Goal: Book appointment/travel/reservation

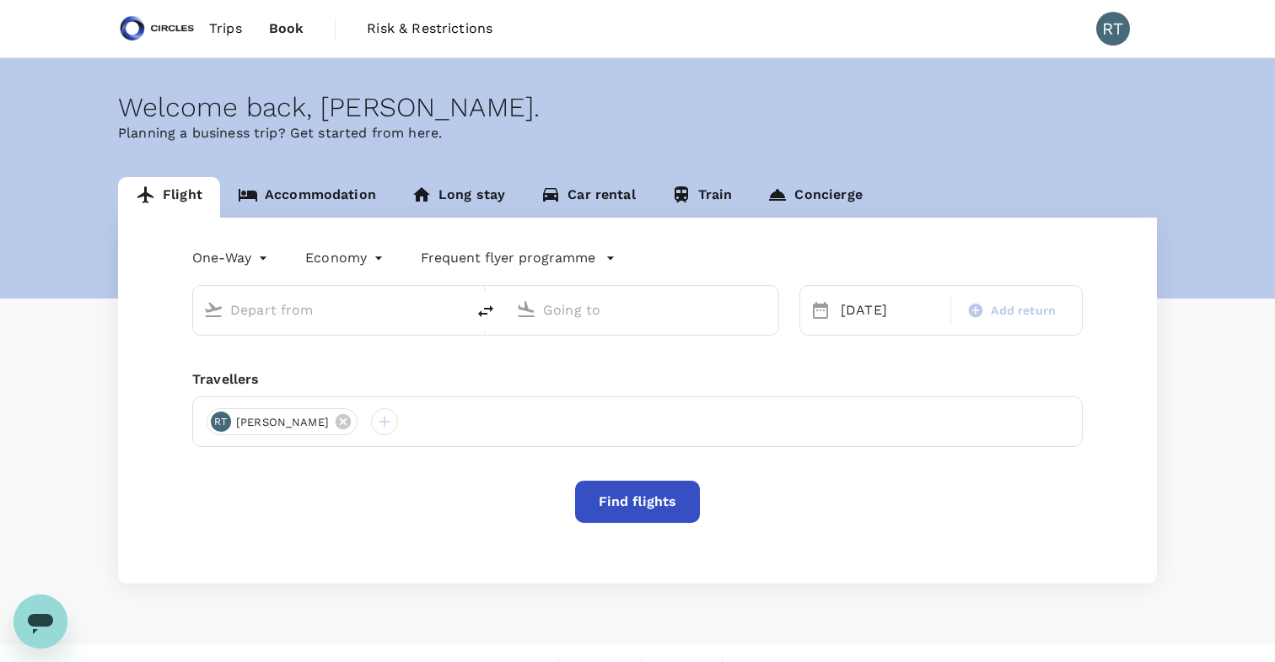
type input "Soekarno-Hatta Intl (CGK)"
type input "Singapore Changi (SIN)"
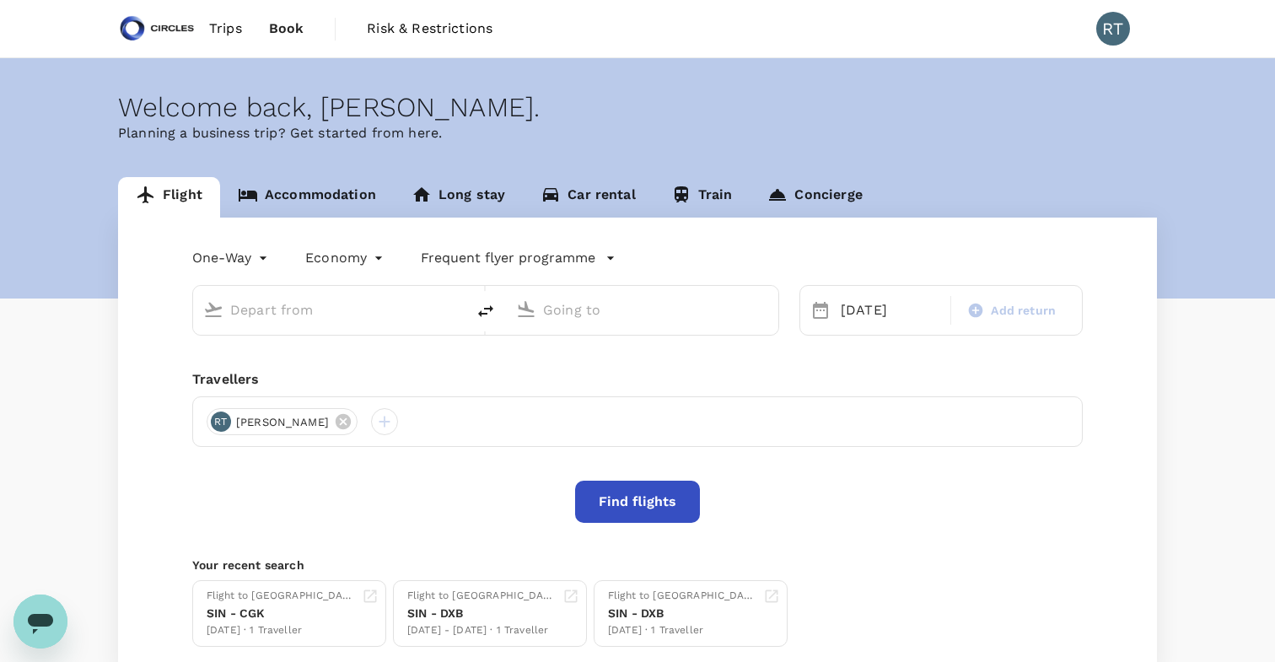
type input "Soekarno-Hatta Intl (CGK)"
type input "Singapore Changi (SIN)"
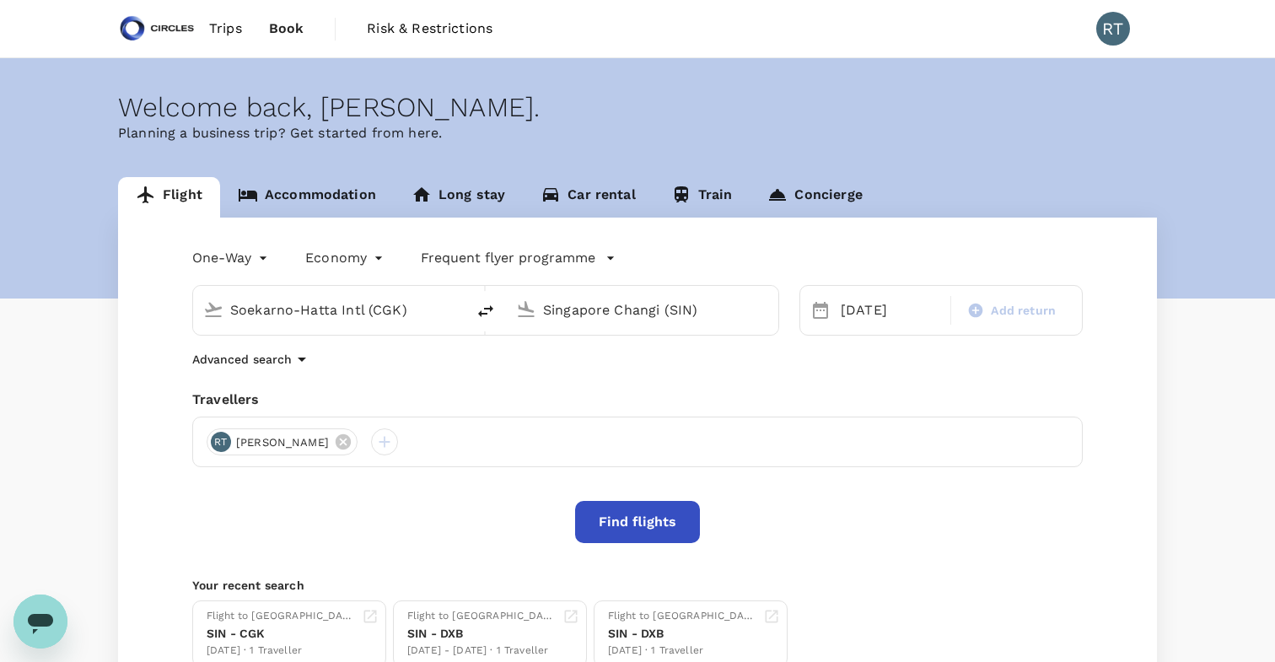
click at [304, 208] on link "Accommodation" at bounding box center [307, 197] width 174 height 40
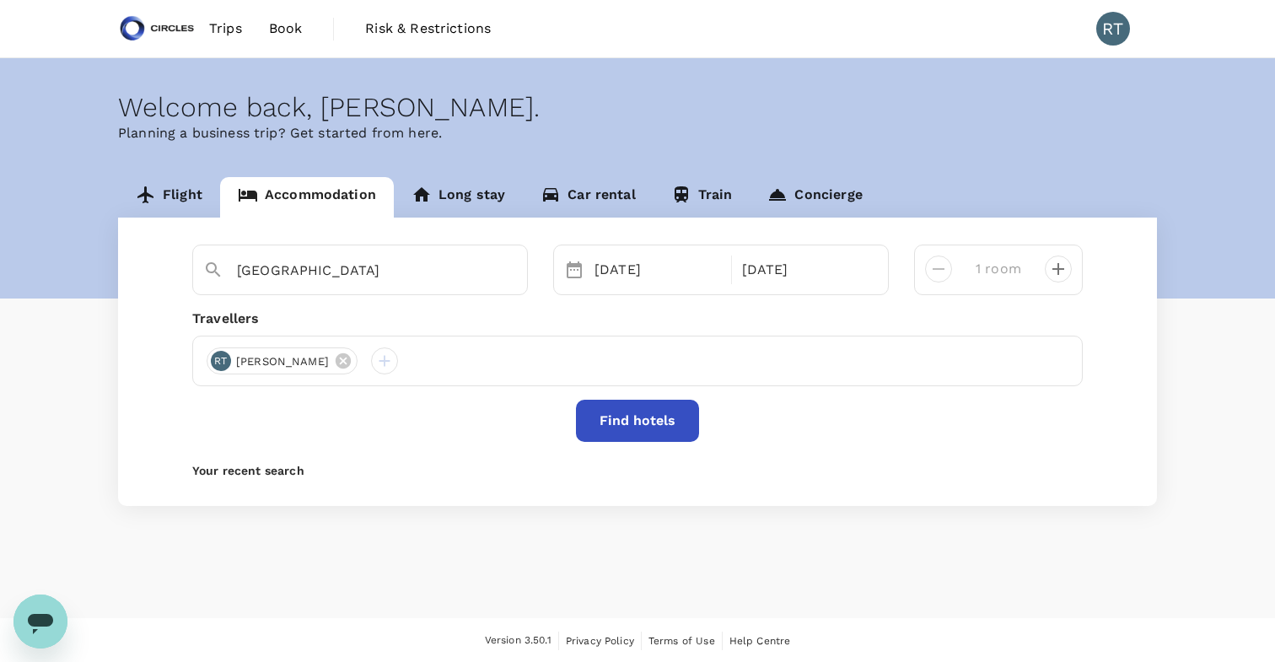
click at [617, 420] on button "Find hotels" at bounding box center [637, 421] width 123 height 42
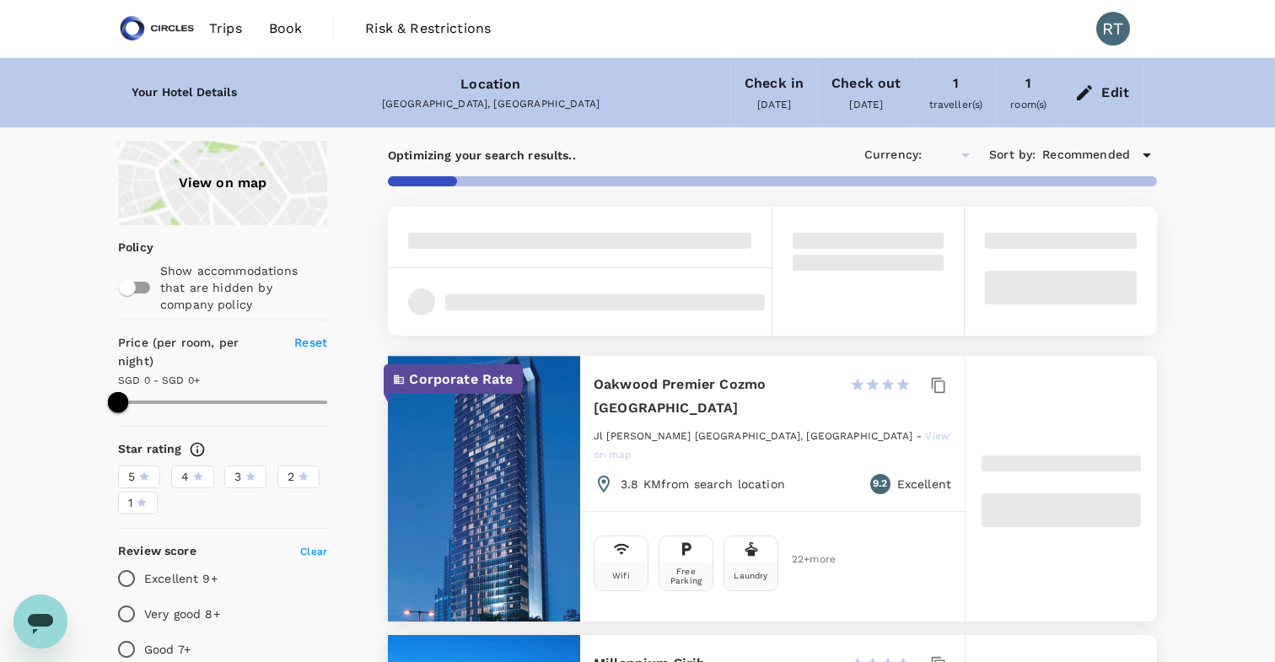
type input "499.12"
type input "SGD"
type input "499.99"
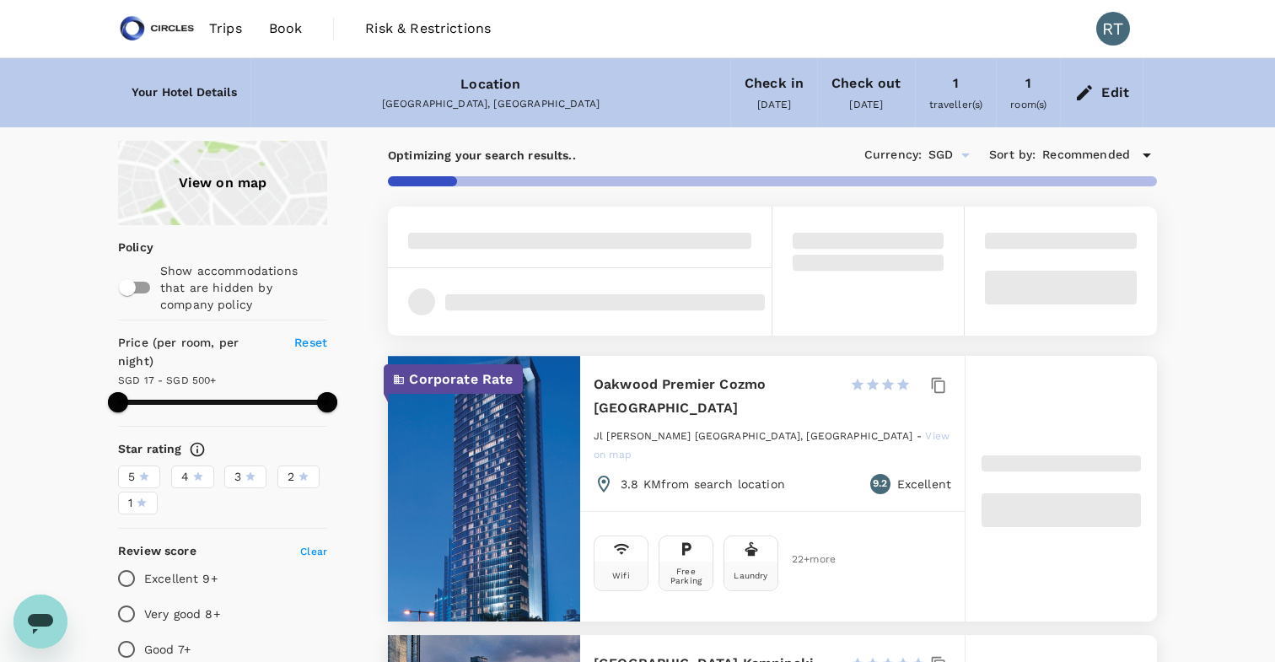
type input "16.99"
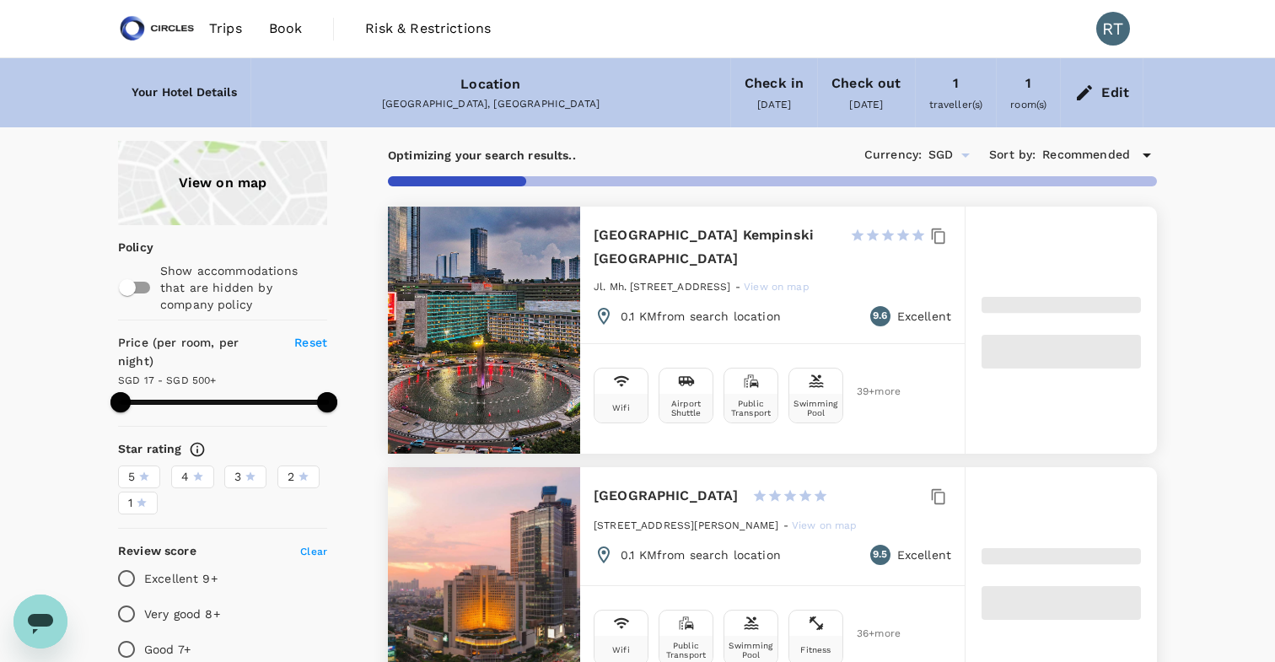
type input "499.53"
type input "10.53"
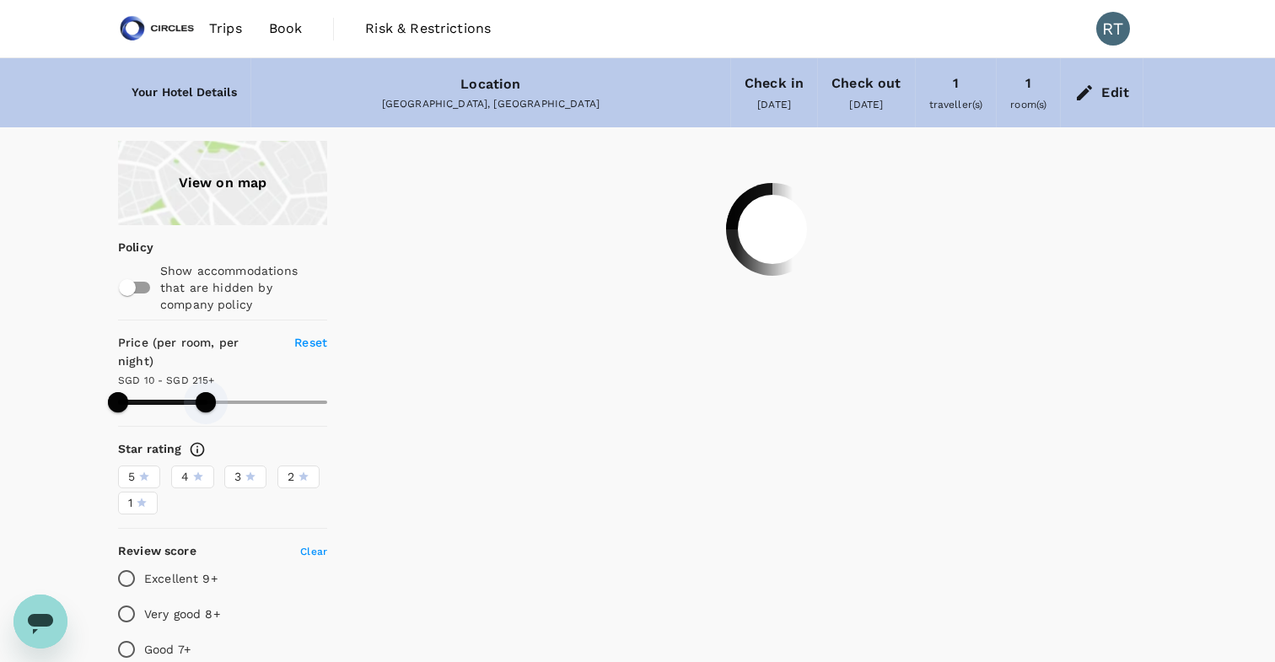
drag, startPoint x: 323, startPoint y: 371, endPoint x: 172, endPoint y: 353, distance: 152.1
click at [172, 353] on div "Price (per room, per night) Reset SGD 10 - SGD 215+" at bounding box center [222, 376] width 209 height 85
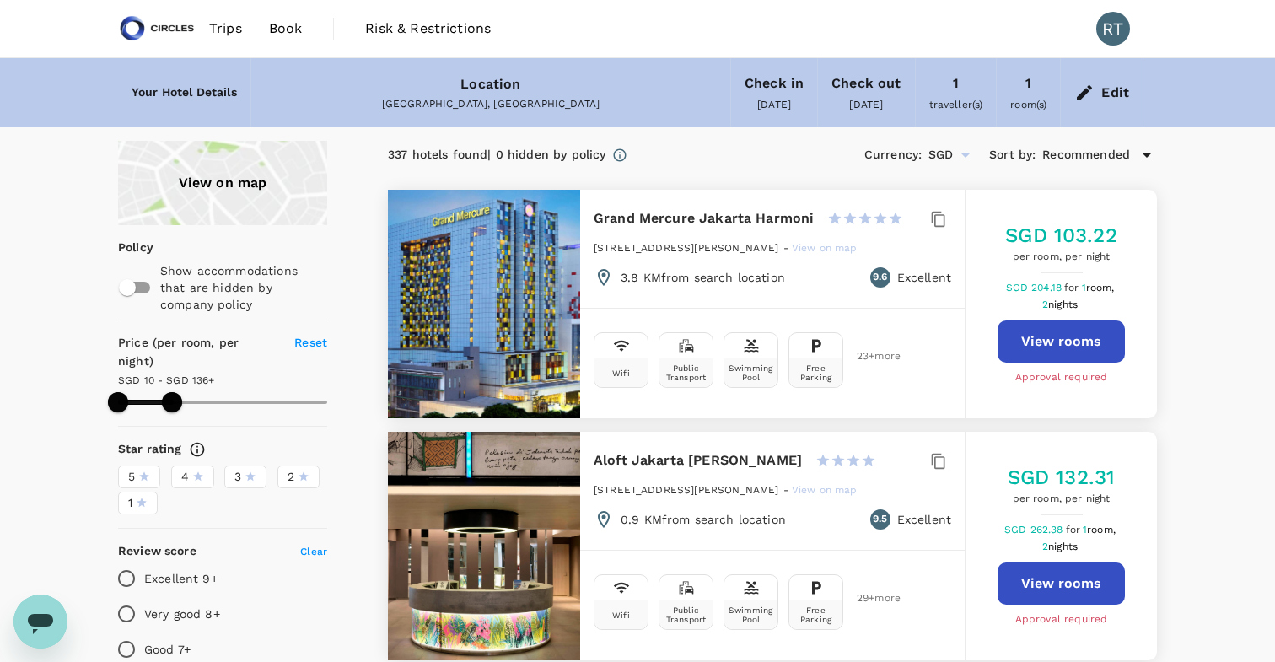
type input "136.41"
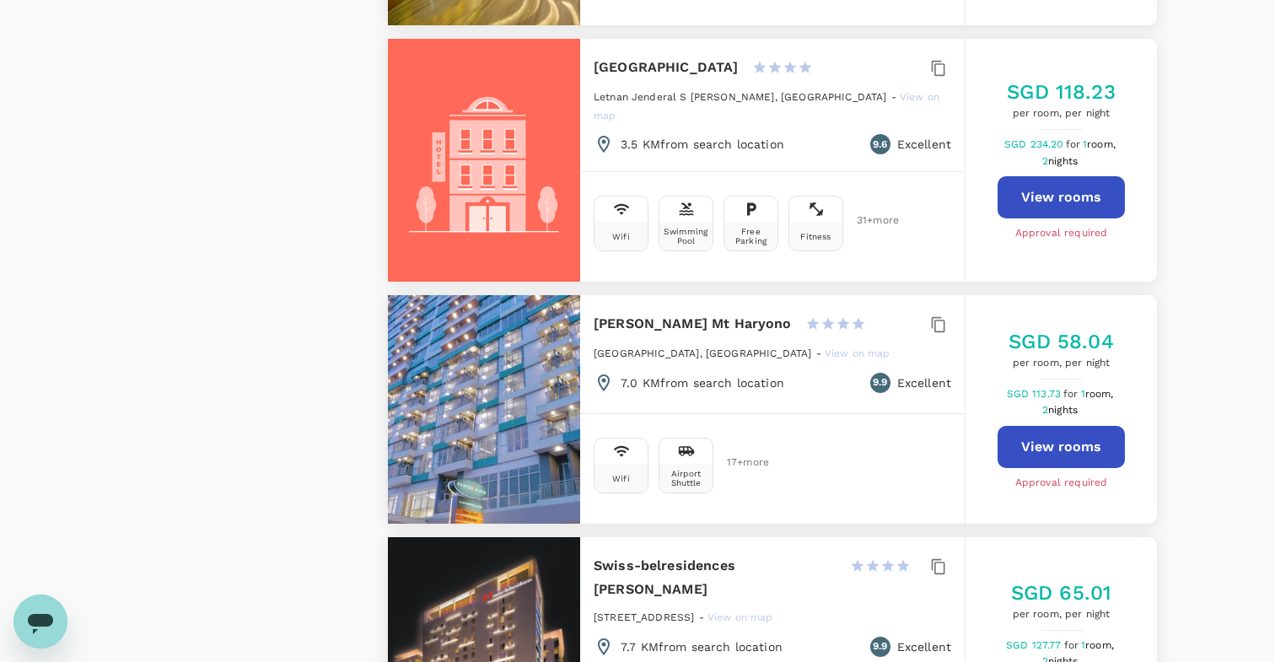
scroll to position [3155, 0]
